Goal: Contribute content: Add original content to the website for others to see

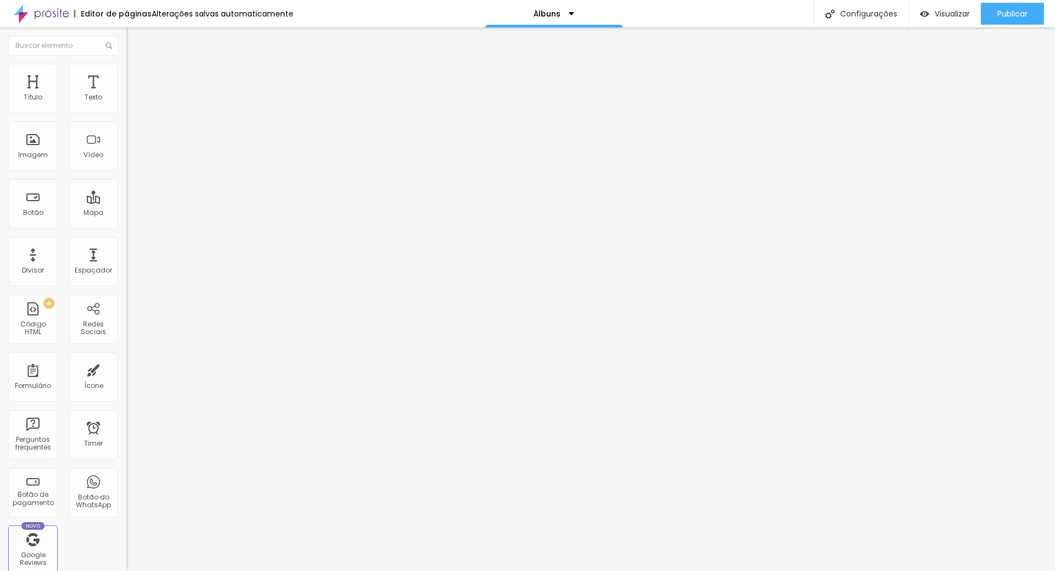
drag, startPoint x: 10, startPoint y: 121, endPoint x: 112, endPoint y: 121, distance: 101.1
click at [126, 103] on input "text" at bounding box center [192, 97] width 132 height 11
paste input "https://youtu.be/oRRV0dX5sog"
type input "https://youtu.be/oRRV0dX5sog"
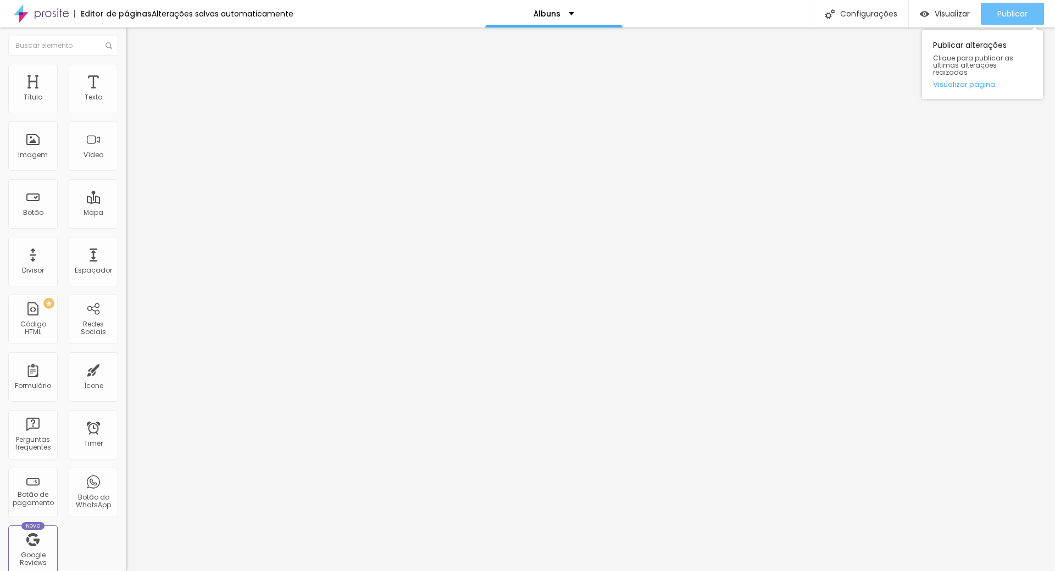
click at [991, 18] on button "Publicar" at bounding box center [1012, 14] width 63 height 22
click at [126, 103] on input "text" at bounding box center [192, 97] width 132 height 11
paste input "https://youtu.be/g0-_gtyF68c"
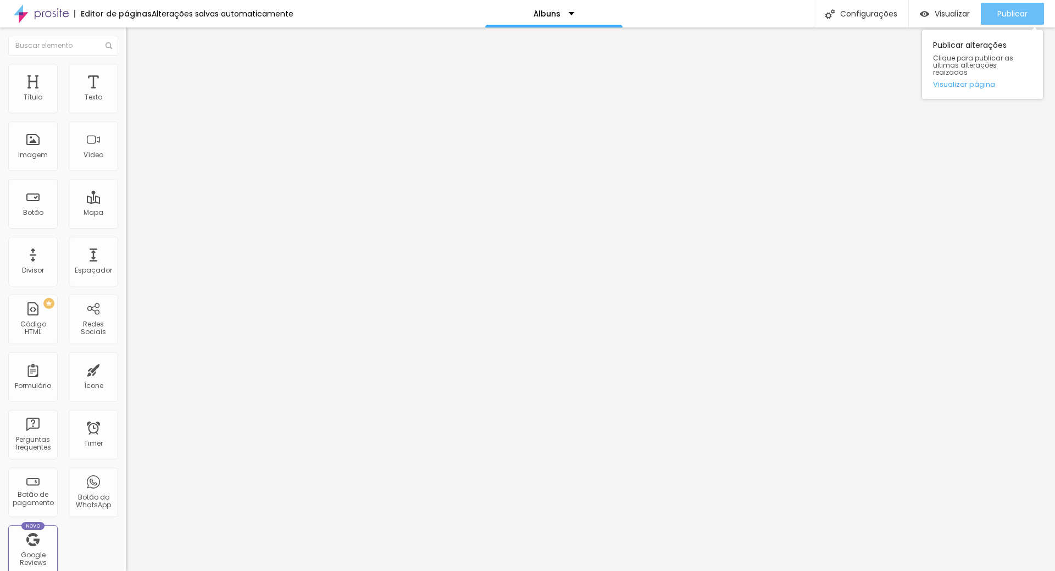
type input "https://youtu.be/g0-_gtyF68c"
click at [1007, 13] on span "Publicar" at bounding box center [1012, 13] width 30 height 9
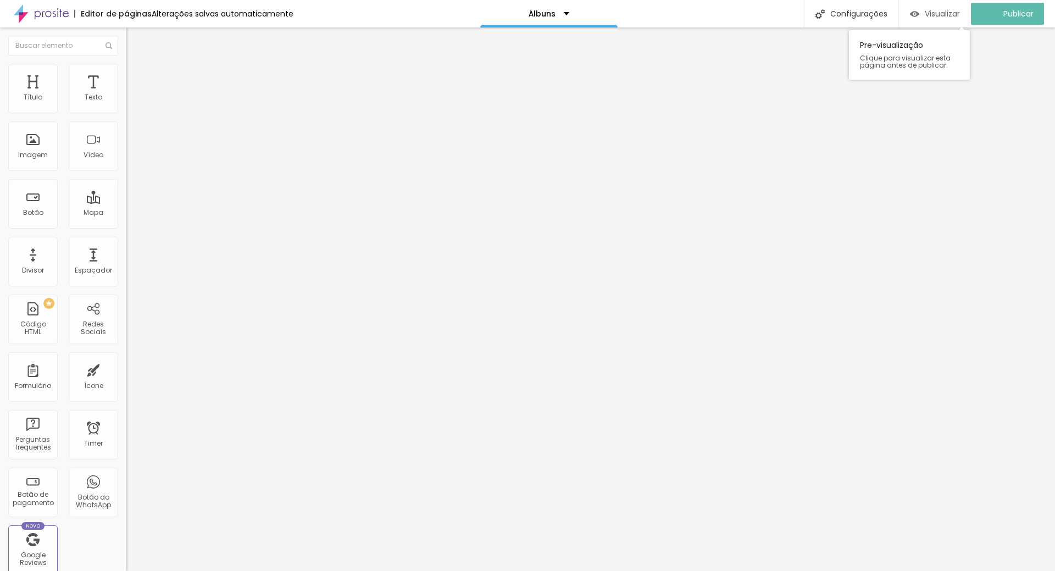
click at [943, 18] on span "Visualizar" at bounding box center [942, 13] width 35 height 9
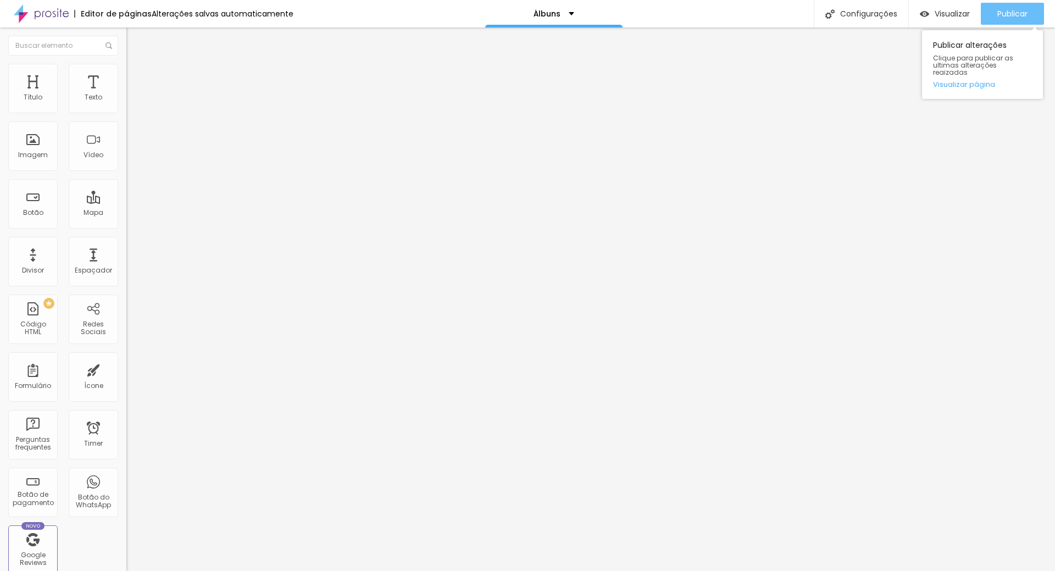
click at [1022, 14] on span "Publicar" at bounding box center [1012, 13] width 30 height 9
click at [1030, 13] on button "Publicar" at bounding box center [1012, 14] width 63 height 22
